Goal: Task Accomplishment & Management: Use online tool/utility

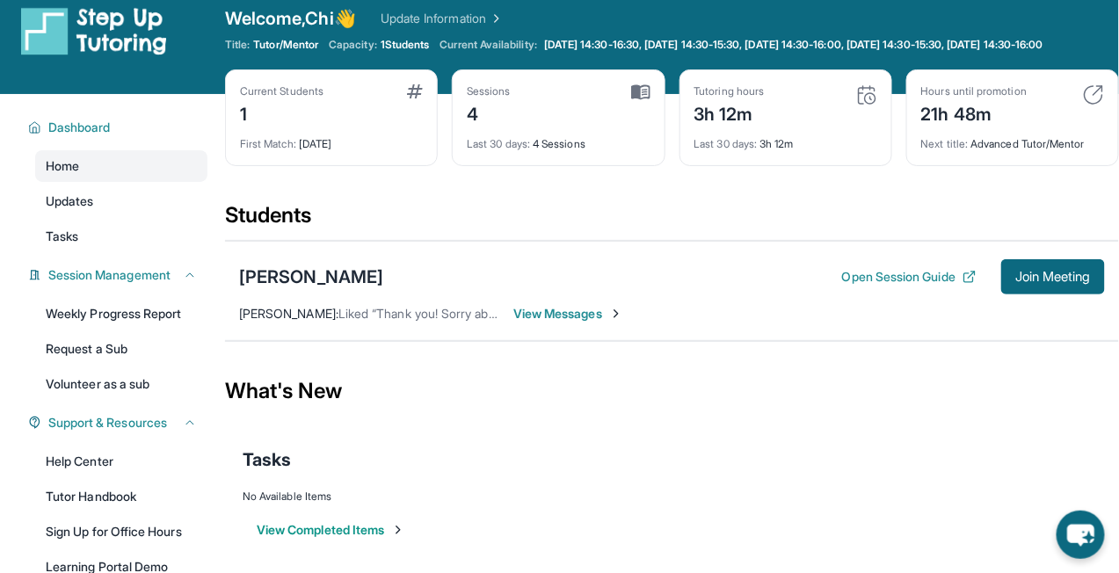
scroll to position [47, 0]
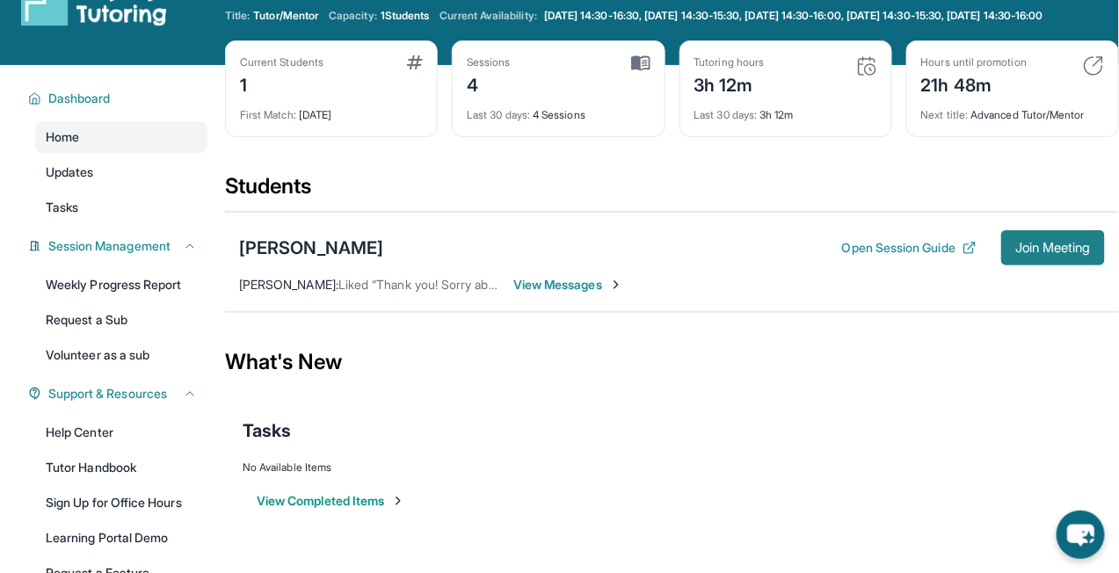
click at [1036, 253] on span "Join Meeting" at bounding box center [1053, 248] width 76 height 11
